Goal: Transaction & Acquisition: Purchase product/service

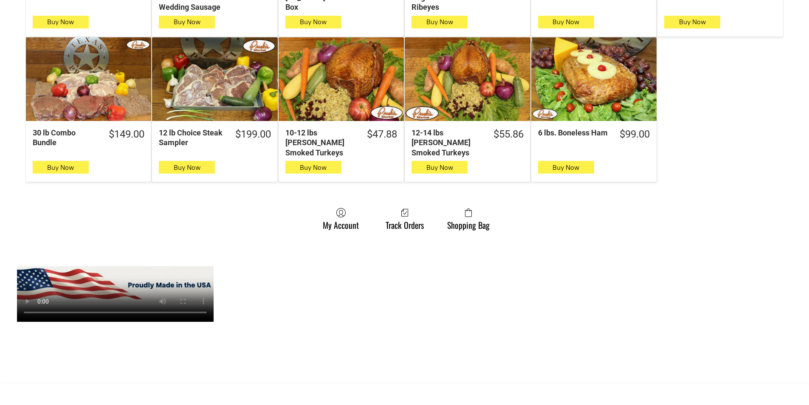
scroll to position [595, 0]
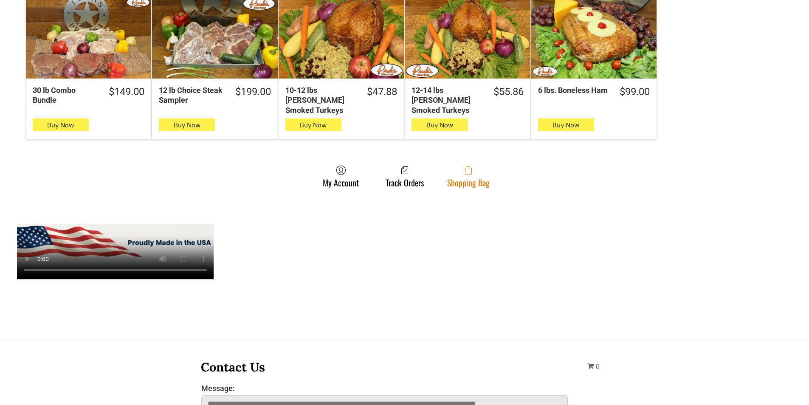
click at [490, 172] on link "Shopping Bag" at bounding box center [468, 176] width 51 height 23
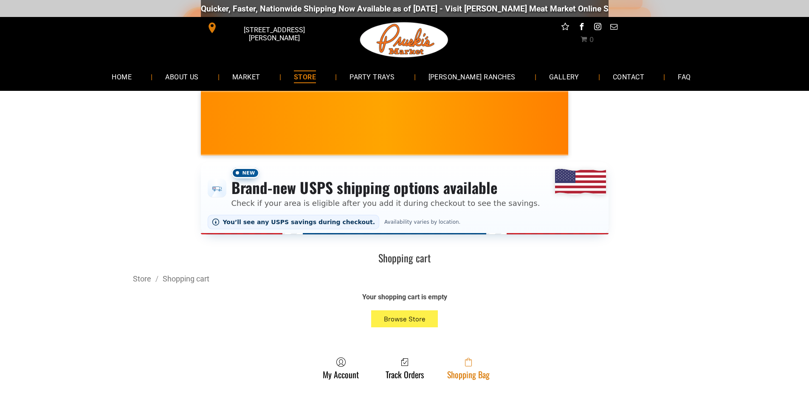
click at [473, 376] on link "Shopping Bag" at bounding box center [468, 368] width 51 height 23
click at [449, 362] on span at bounding box center [468, 362] width 42 height 10
click at [489, 373] on link "Shopping Bag" at bounding box center [468, 368] width 51 height 23
